Goal: Transaction & Acquisition: Purchase product/service

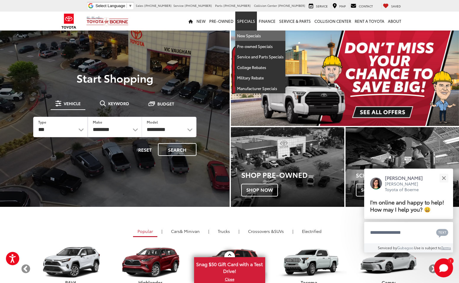
click at [251, 38] on link "New Specials" at bounding box center [260, 36] width 50 height 11
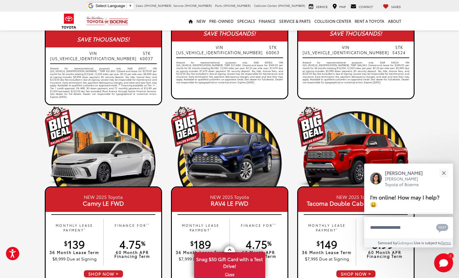
scroll to position [242, 0]
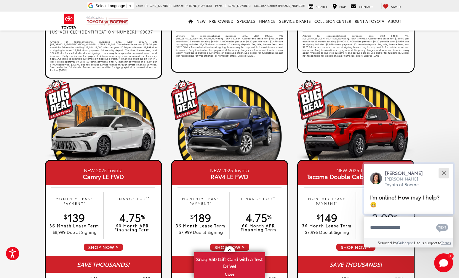
click at [444, 170] on button "Close" at bounding box center [444, 173] width 13 height 13
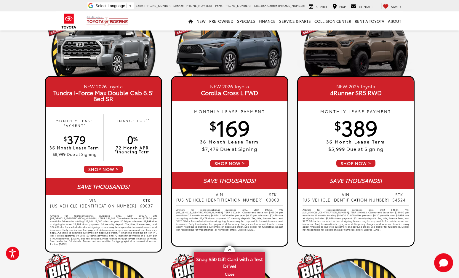
scroll to position [60, 0]
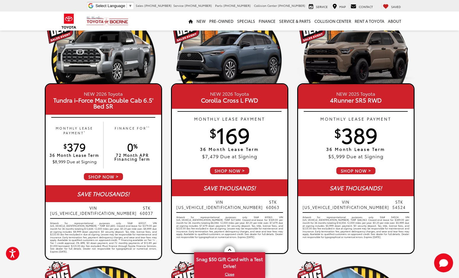
click at [103, 175] on span "SHOP NOW" at bounding box center [103, 177] width 40 height 8
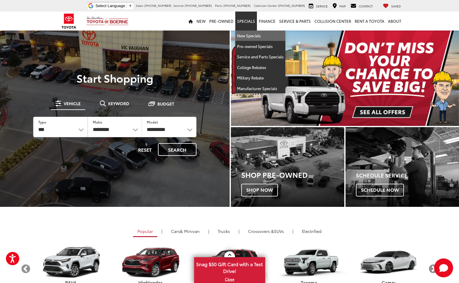
click at [250, 34] on link "New Specials" at bounding box center [260, 36] width 50 height 11
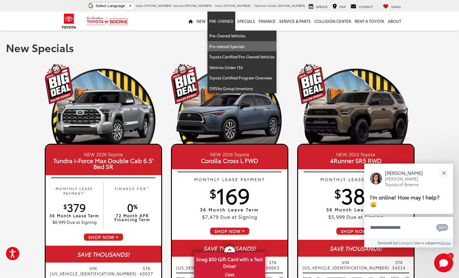
click at [227, 44] on link "Pre-owned Specials" at bounding box center [242, 46] width 69 height 11
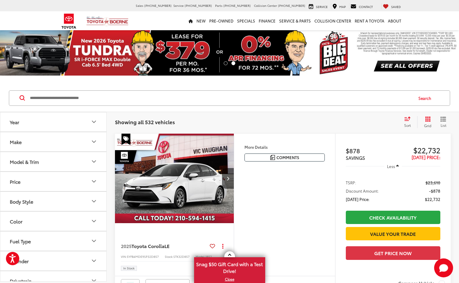
click at [94, 161] on icon "Model & Trim" at bounding box center [93, 161] width 7 height 7
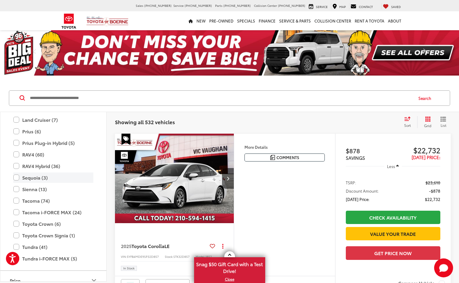
scroll to position [210, 0]
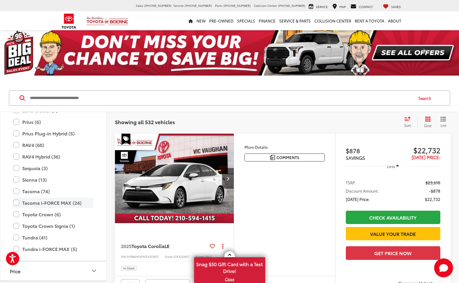
click at [16, 204] on label "Tacoma i-FORCE MAX (24)" at bounding box center [53, 203] width 80 height 10
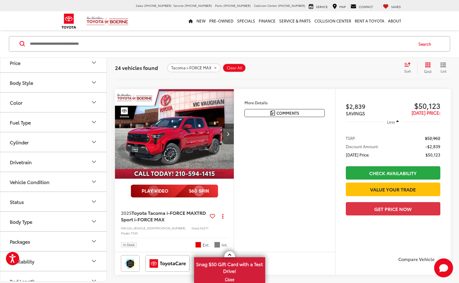
scroll to position [374, 0]
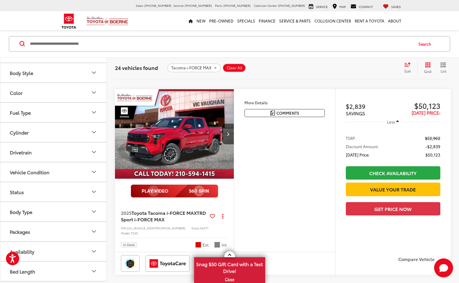
click at [95, 152] on icon "Drivetrain" at bounding box center [94, 152] width 4 height 2
click at [93, 152] on icon "Drivetrain" at bounding box center [94, 152] width 4 height 2
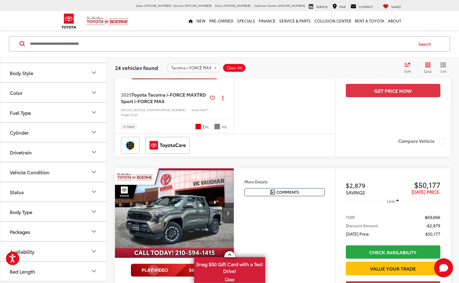
scroll to position [363, 0]
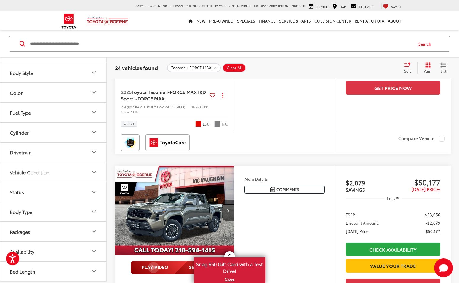
click at [96, 274] on icon "Bed Length" at bounding box center [93, 271] width 7 height 7
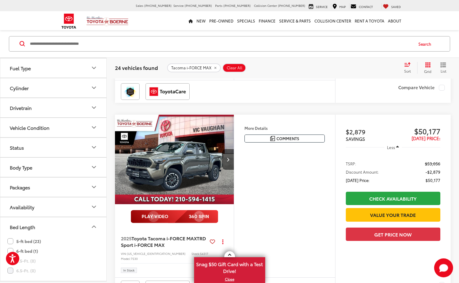
scroll to position [423, 0]
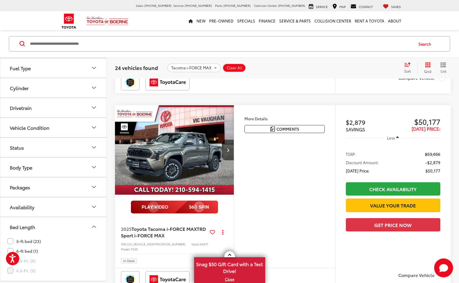
click at [9, 250] on label "6-ft bed (1)" at bounding box center [22, 251] width 31 height 10
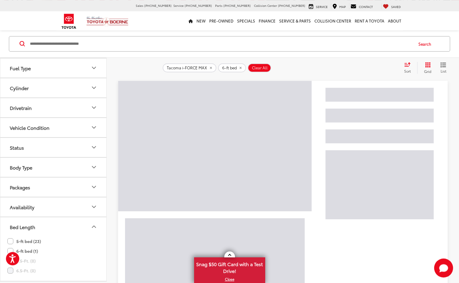
scroll to position [54, 0]
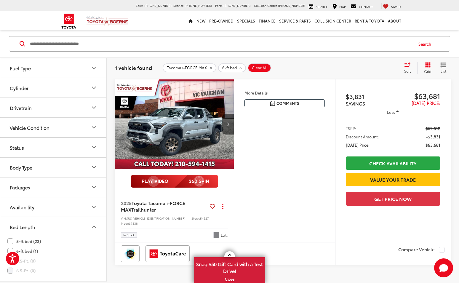
click at [9, 250] on label "6-ft bed (1)" at bounding box center [22, 251] width 31 height 10
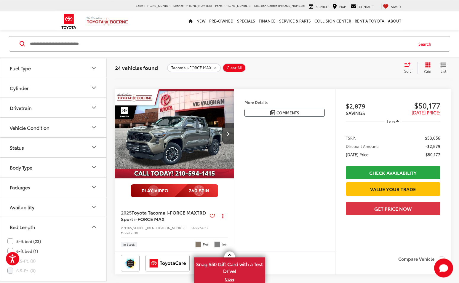
scroll to position [454, 0]
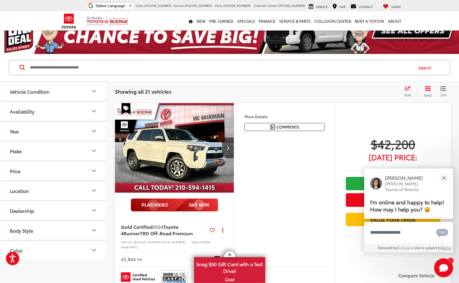
scroll to position [30, 0]
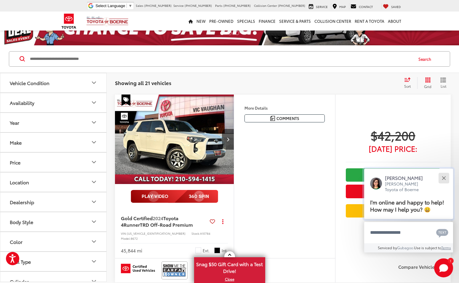
click at [445, 172] on button "Close" at bounding box center [444, 178] width 13 height 13
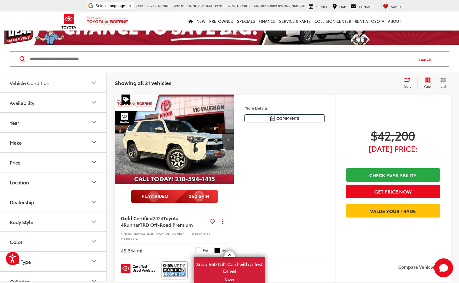
click at [409, 81] on icon "Select sort value" at bounding box center [407, 79] width 7 height 4
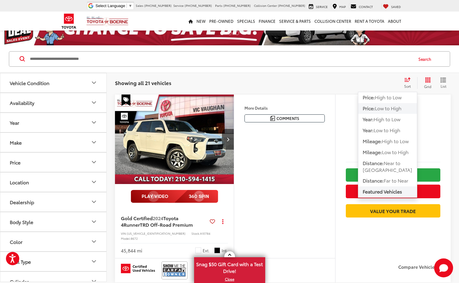
click at [391, 112] on span "Low to High" at bounding box center [388, 108] width 27 height 7
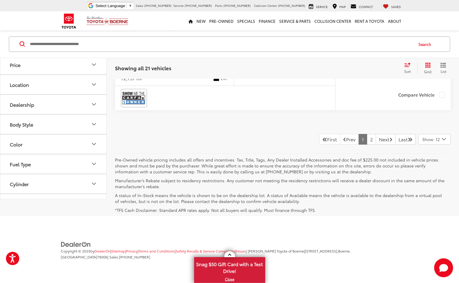
scroll to position [2391, 0]
click at [367, 139] on link "2" at bounding box center [371, 139] width 9 height 11
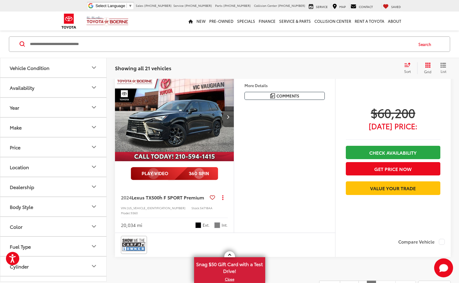
scroll to position [1648, 0]
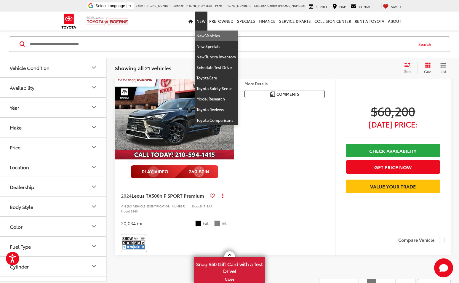
click at [215, 36] on link "New Vehicles" at bounding box center [216, 36] width 43 height 11
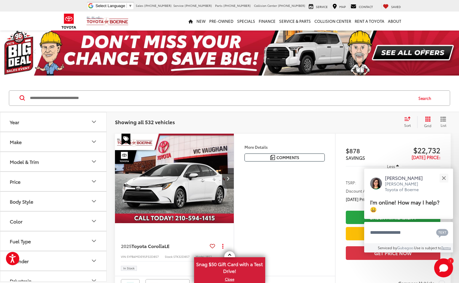
click at [82, 141] on button "Make" at bounding box center [53, 141] width 107 height 19
click at [31, 169] on img at bounding box center [26, 163] width 16 height 14
click at [95, 203] on icon "Model & Trim" at bounding box center [93, 199] width 7 height 7
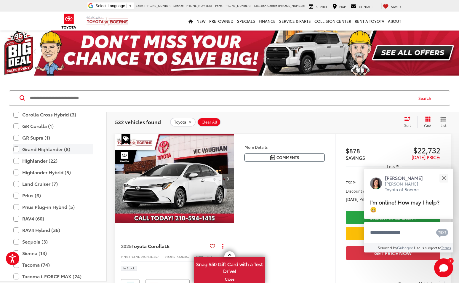
scroll to position [210, 0]
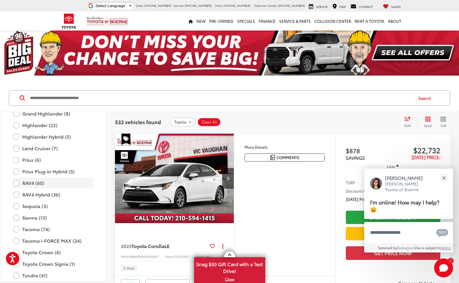
click at [15, 183] on label "RAV4 (60)" at bounding box center [53, 183] width 80 height 10
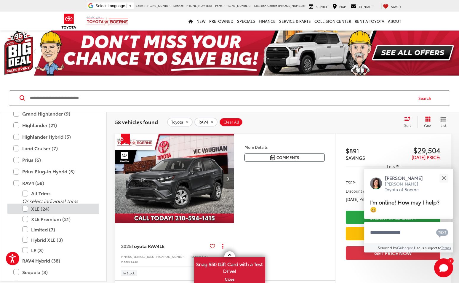
click at [24, 209] on label "XLE (24)" at bounding box center [57, 209] width 71 height 10
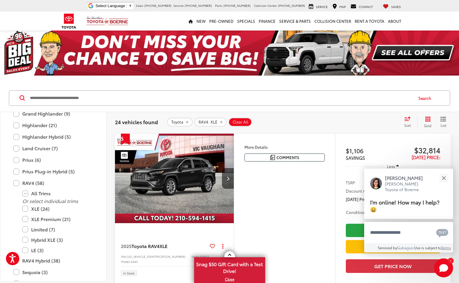
click at [409, 123] on span "Sort" at bounding box center [407, 125] width 7 height 5
click at [392, 147] on span "Low to High" at bounding box center [388, 147] width 27 height 7
